Goal: Information Seeking & Learning: Learn about a topic

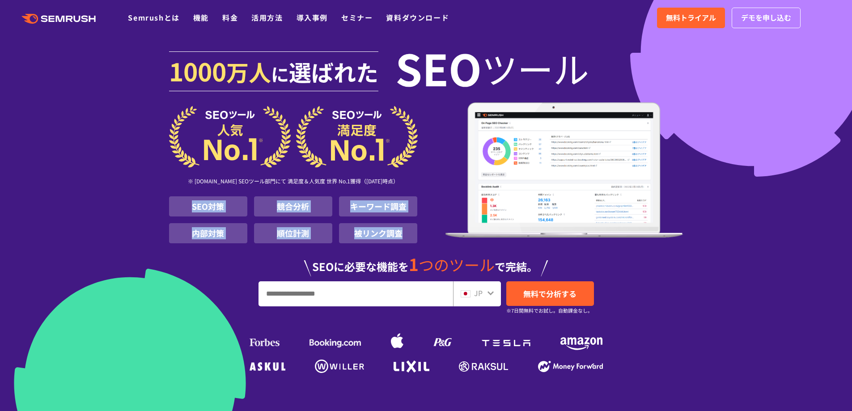
drag, startPoint x: 192, startPoint y: 206, endPoint x: 404, endPoint y: 236, distance: 213.7
click at [404, 236] on ul "SEO対策 競合分析 キーワード調査 内部対策 順位計測 被リンク調査" at bounding box center [293, 219] width 249 height 47
copy ul "SEO対策 競合分析 キーワード調査 内部対策 順位計測 被リンク調査"
click at [117, 182] on section "[DATE] 万人 に 選ばれた SEO ツール ※ [DOMAIN_NAME] SEOツール部門にて 満足度＆人気度 世界 No.1獲得（[DATE]時点）…" at bounding box center [426, 212] width 852 height 425
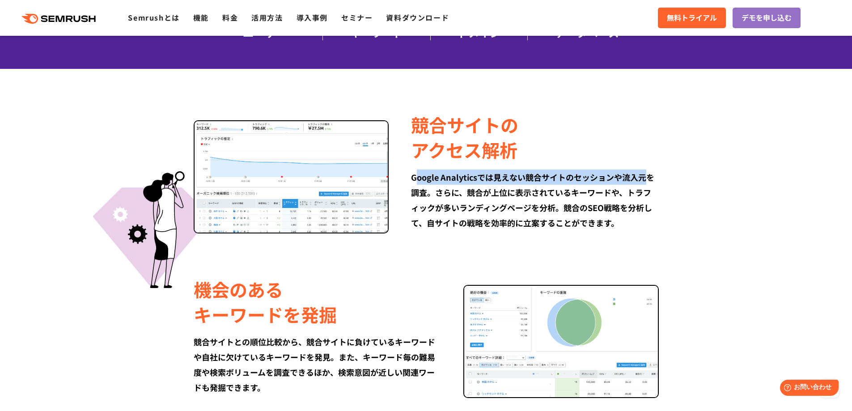
drag, startPoint x: 415, startPoint y: 179, endPoint x: 645, endPoint y: 176, distance: 230.4
click at [645, 176] on div "Google Analyticsでは見えない競合サイトのセッションや流入元を調査。さらに、競合が上位に表示されているキーワードや、トラフィックが多いランディン…" at bounding box center [534, 200] width 247 height 61
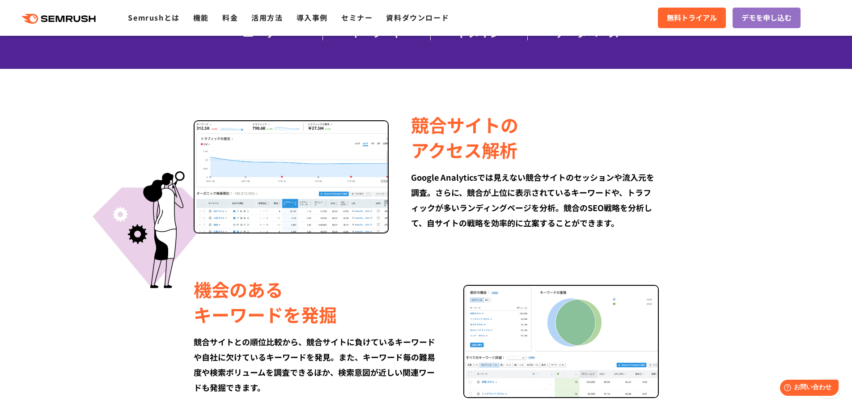
click at [582, 185] on div "Google Analyticsでは見えない競合サイトのセッションや流入元を調査。さらに、競合が上位に表示されているキーワードや、トラフィックが多いランディン…" at bounding box center [534, 200] width 247 height 61
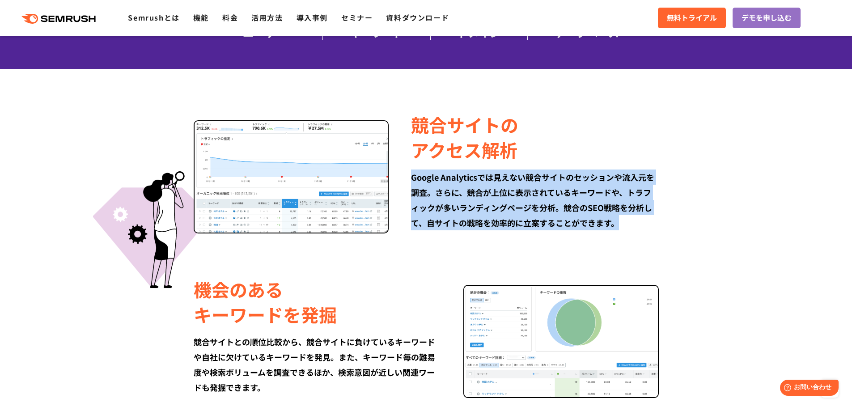
drag, startPoint x: 412, startPoint y: 181, endPoint x: 645, endPoint y: 224, distance: 236.5
click at [645, 224] on div "Google Analyticsでは見えない競合サイトのセッションや流入元を調査。さらに、競合が上位に表示されているキーワードや、トラフィックが多いランディン…" at bounding box center [534, 200] width 247 height 61
copy div "Google Analyticsでは見えない競合サイトのセッションや流入元を調査。さらに、競合が上位に表示されているキーワードや、トラフィックが多いランディン…"
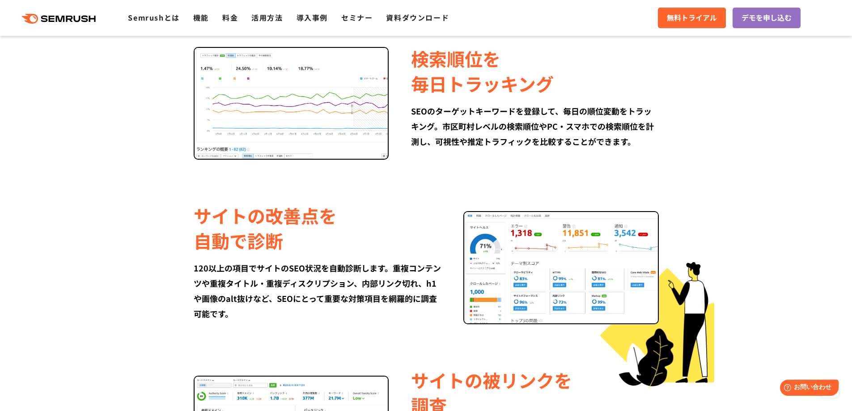
scroll to position [1029, 0]
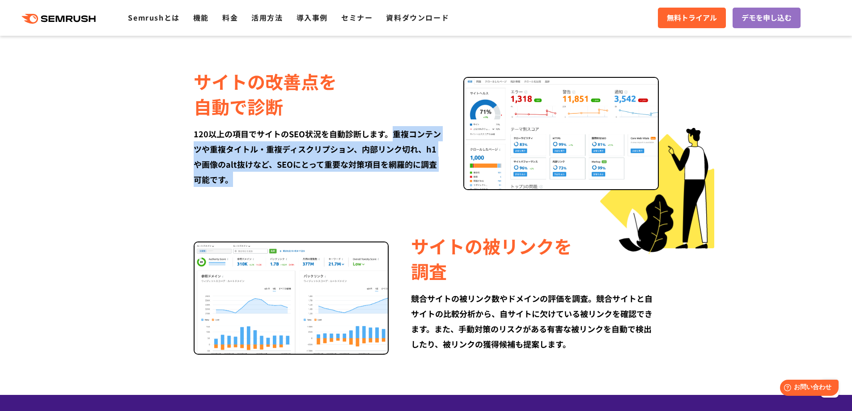
drag, startPoint x: 392, startPoint y: 133, endPoint x: 434, endPoint y: 174, distance: 58.2
click at [434, 174] on div "120以上の項目でサイトのSEO状況を自動診断します。重複コンテンツや重複タイトル・重複ディスクリプション、内部リンク切れ、h1や画像のalt抜けなど、SEO…" at bounding box center [317, 156] width 247 height 61
copy div "重複コンテンツや重複タイトル・重複ディスクリプション、内部リンク切れ、h1や画像のalt抜けなど、SEOにとって重要な対策項目を網羅的に調査可能です。"
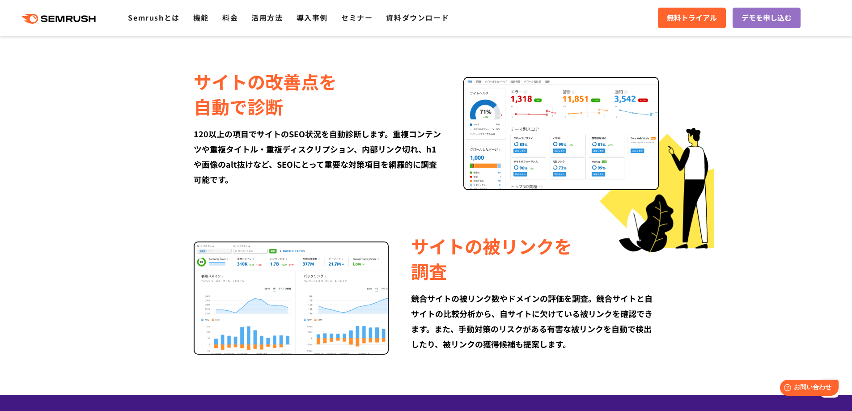
click at [612, 339] on div "競合サイトの被リンク数やドメインの評価を調査。競合サイトと自サイトの比較分析から、自サイトに欠けている被リンクを確認できます。また、手動対策のリスクがある有害…" at bounding box center [534, 321] width 247 height 61
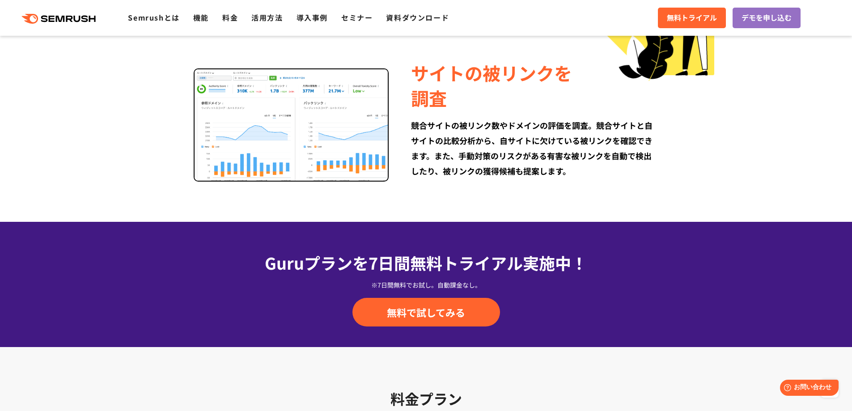
scroll to position [1208, 0]
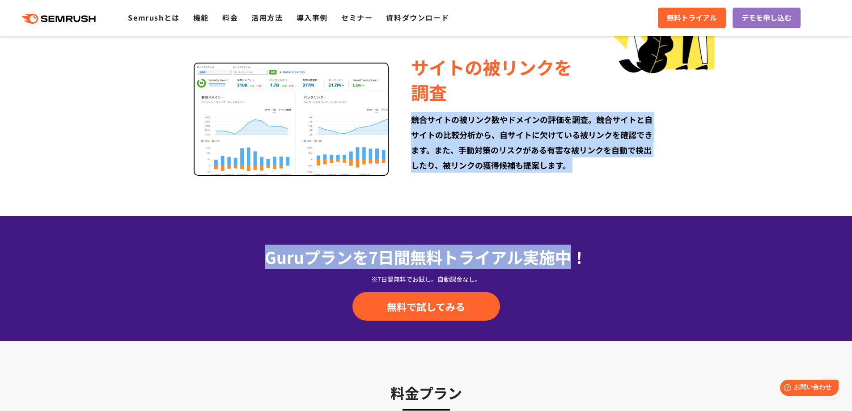
drag, startPoint x: 414, startPoint y: 120, endPoint x: 578, endPoint y: 182, distance: 175.4
click at [578, 175] on div "サイトの被リンクを 調査 競合サイトの被リンク数やドメインの評価を調査。競合サイトと自サイトの比較分析から、自サイトに欠けている被リンクを確認できます。また、…" at bounding box center [426, 113] width 514 height 124
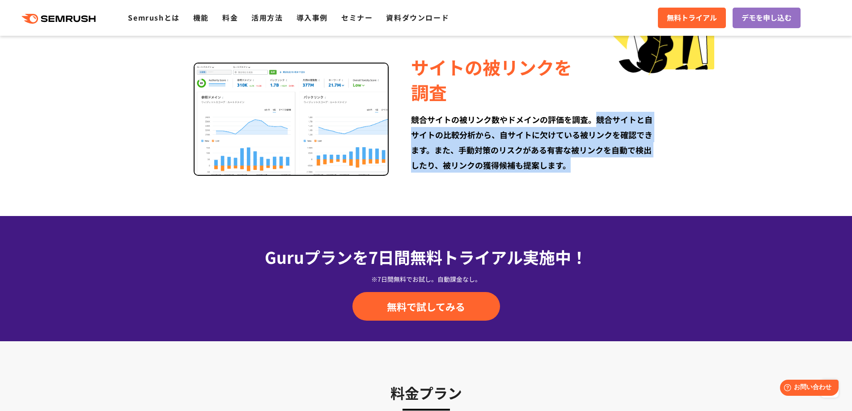
drag, startPoint x: 577, startPoint y: 171, endPoint x: 593, endPoint y: 121, distance: 52.5
click at [593, 121] on div "競合サイトの被リンク数やドメインの評価を調査。競合サイトと自サイトの比較分析から、自サイトに欠けている被リンクを確認できます。また、手動対策のリスクがある有害…" at bounding box center [534, 142] width 247 height 61
copy div "競合サイトと自サイトの比較分析から、自サイトに欠けている被リンクを確認できます。また、手動対策のリスクがある有害な被リンクを自動で検出したり、被リンクの獲得候…"
click at [231, 164] on img at bounding box center [292, 119] width 196 height 113
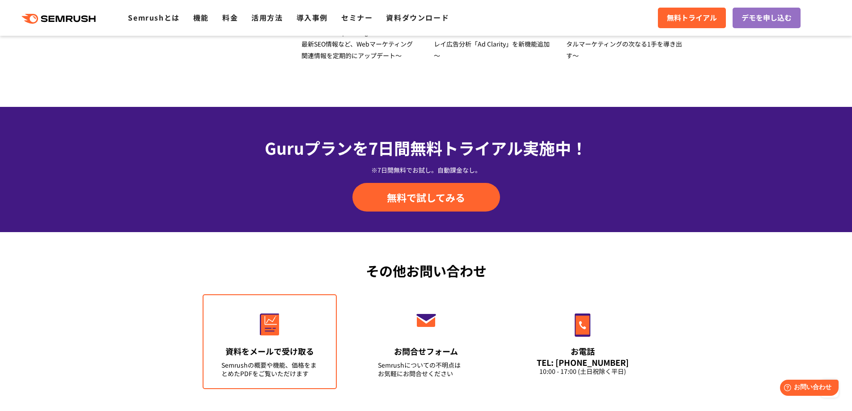
scroll to position [2994, 0]
